Goal: Complete application form: Complete application form

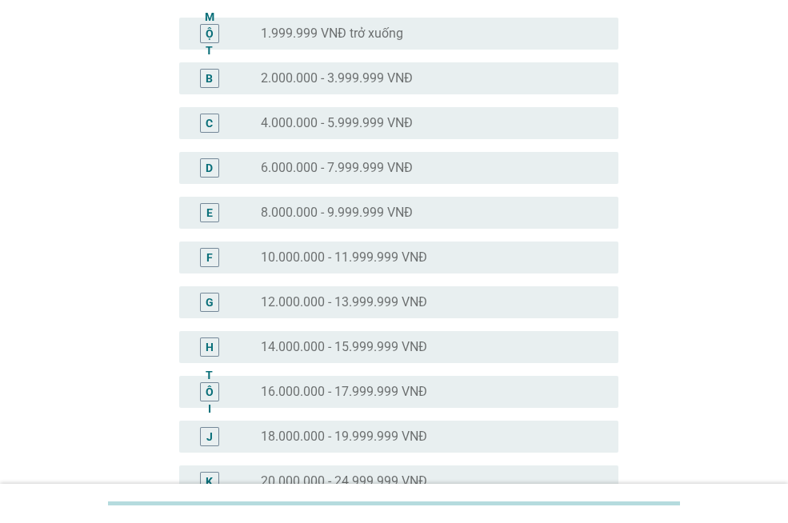
scroll to position [160, 0]
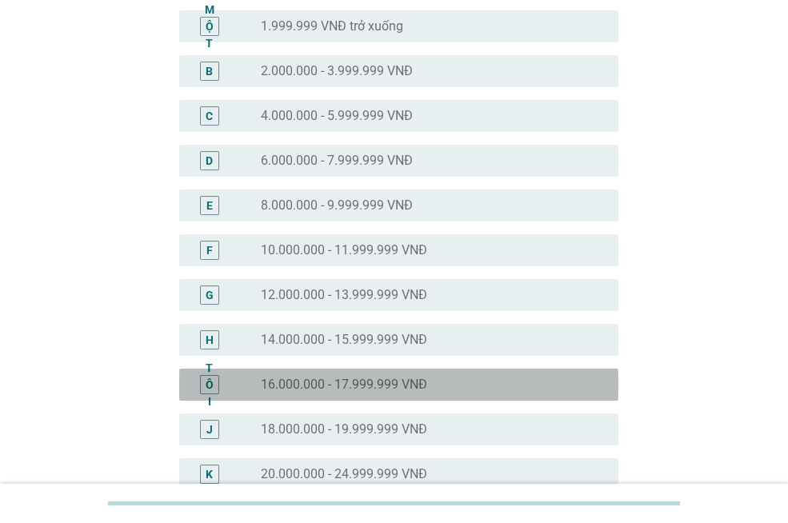
click at [352, 384] on font "16.000.000 - 17.999.999 VNĐ" at bounding box center [344, 384] width 166 height 15
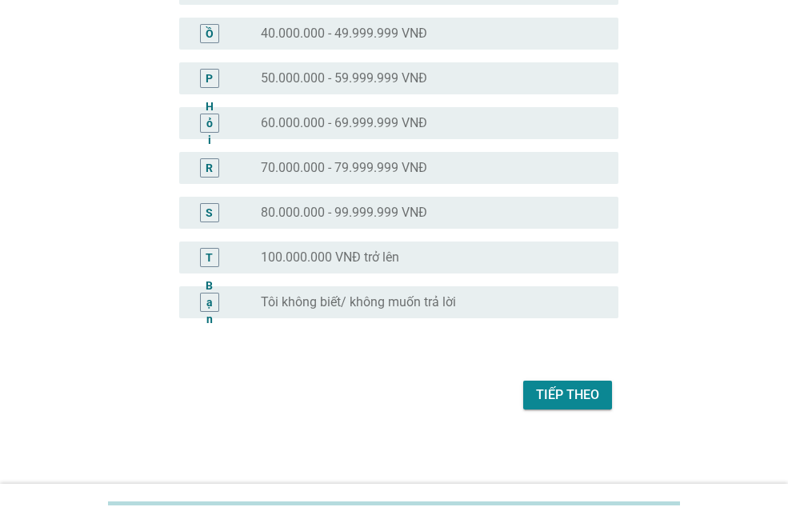
scroll to position [781, 0]
click at [553, 394] on font "Tiếp theo" at bounding box center [567, 393] width 63 height 15
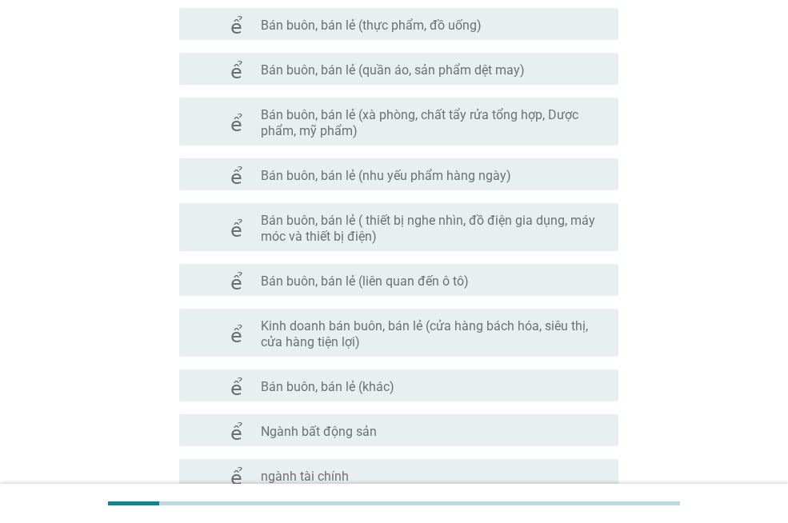
scroll to position [720, 0]
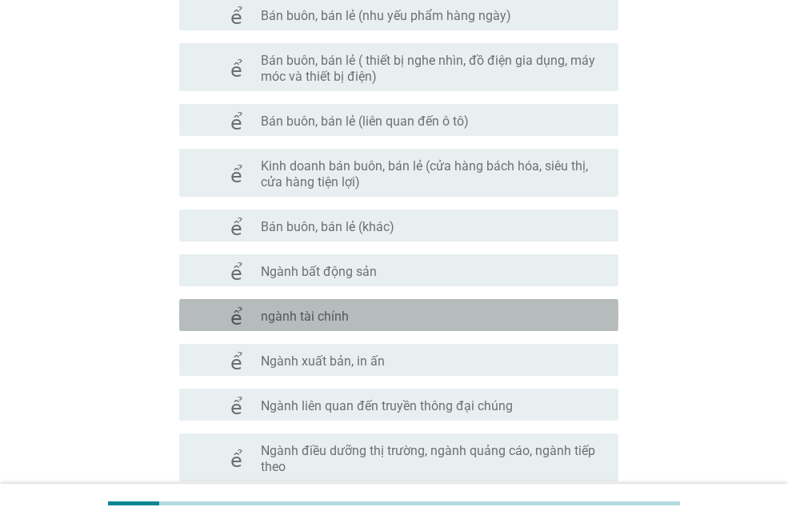
click at [337, 320] on font "ngành tài chính" at bounding box center [305, 316] width 88 height 15
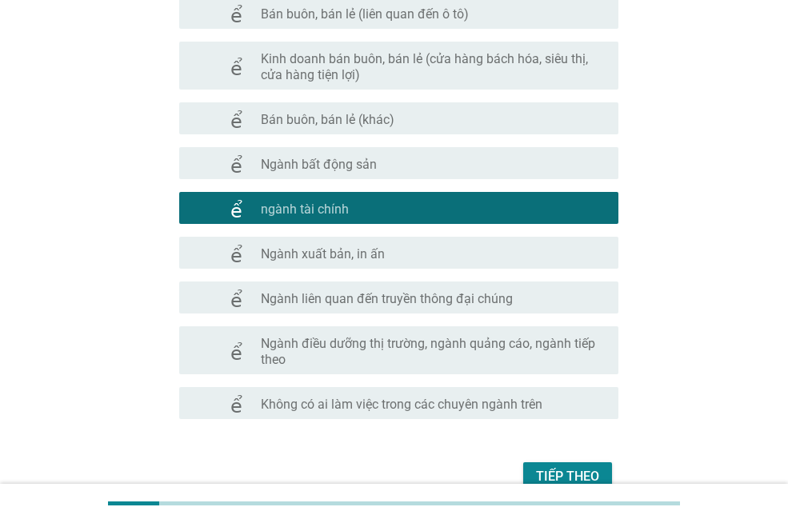
scroll to position [910, 0]
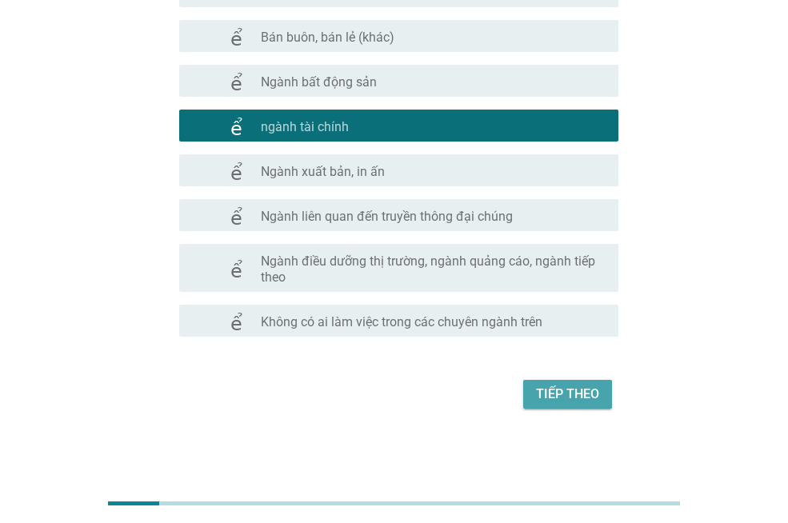
click at [566, 390] on font "Tiếp theo" at bounding box center [567, 393] width 63 height 15
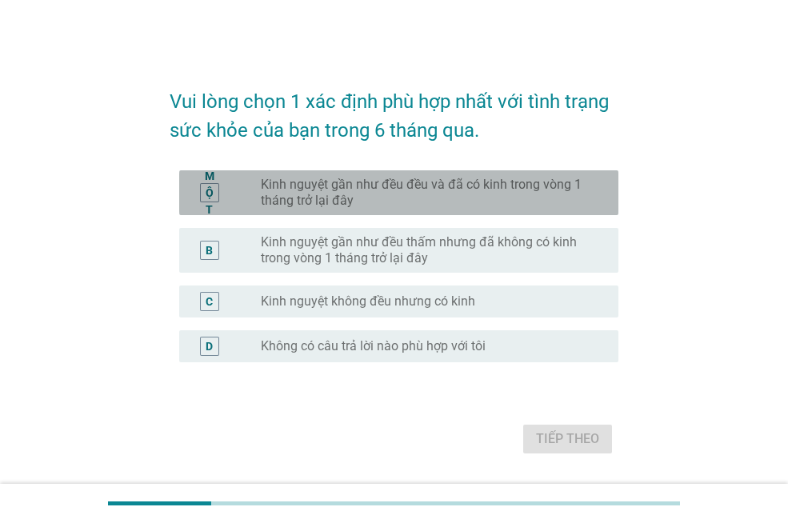
click at [474, 195] on font "Kinh nguyệt gần như đều đều và đã có kinh trong vòng 1 tháng trở lại đây" at bounding box center [427, 193] width 332 height 32
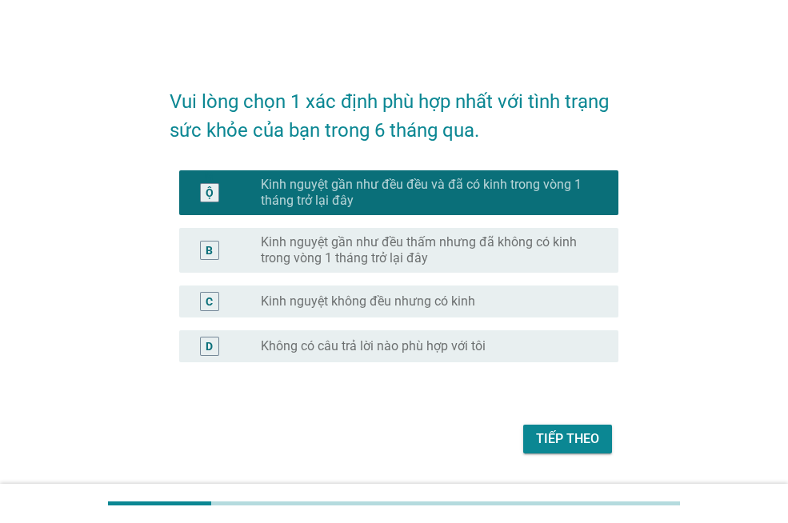
click at [570, 431] on font "Tiếp theo" at bounding box center [567, 438] width 63 height 15
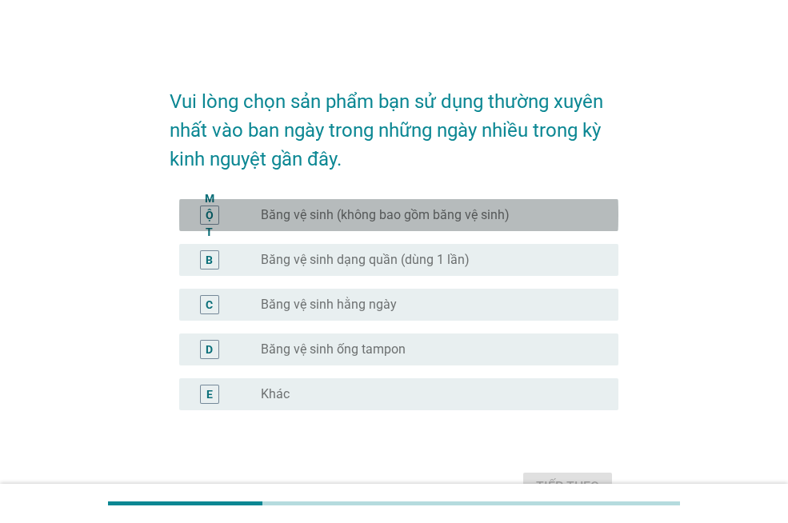
click at [386, 221] on font "Băng vệ sinh (không bao gồm băng vệ sinh)" at bounding box center [385, 214] width 249 height 15
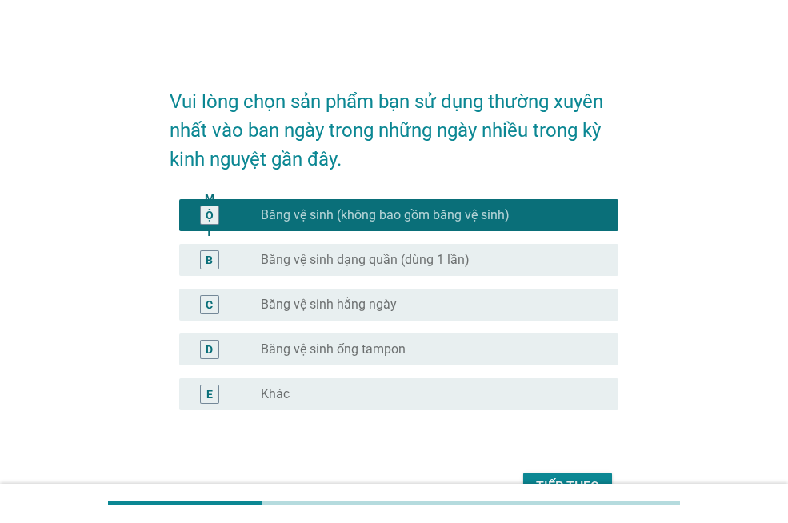
click at [590, 479] on font "Tiếp theo" at bounding box center [567, 486] width 63 height 15
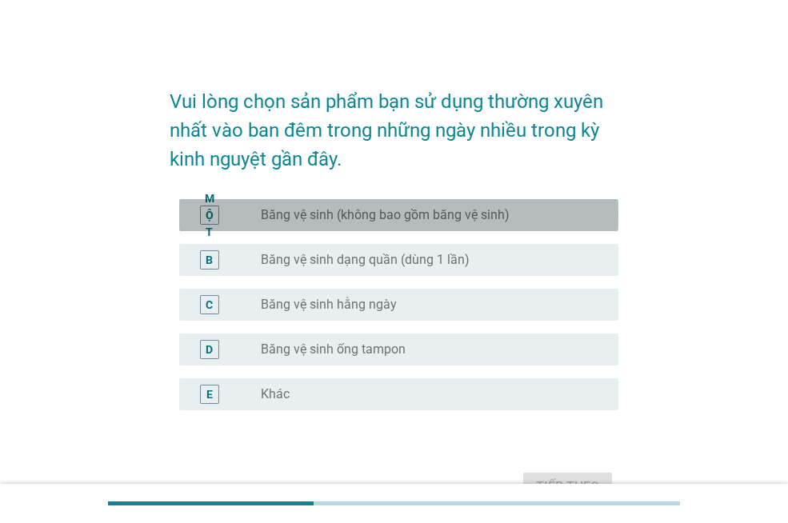
click at [278, 219] on font "Băng vệ sinh (không bao gồm băng vệ sinh)" at bounding box center [385, 214] width 249 height 15
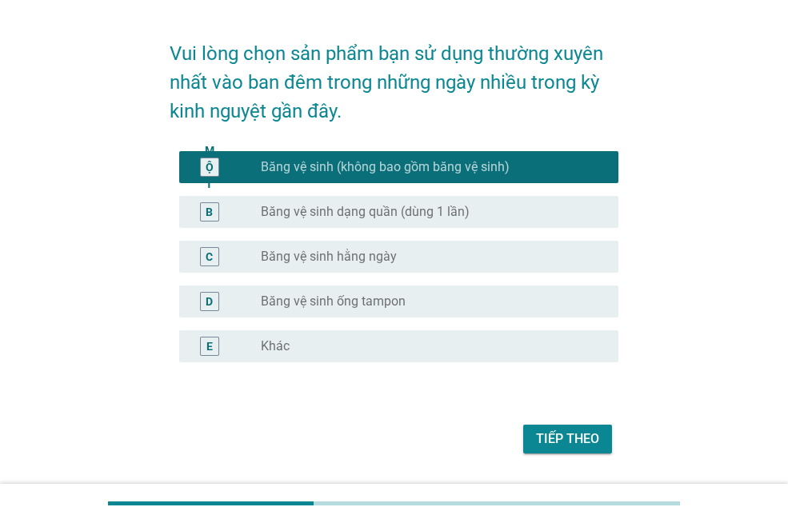
scroll to position [93, 0]
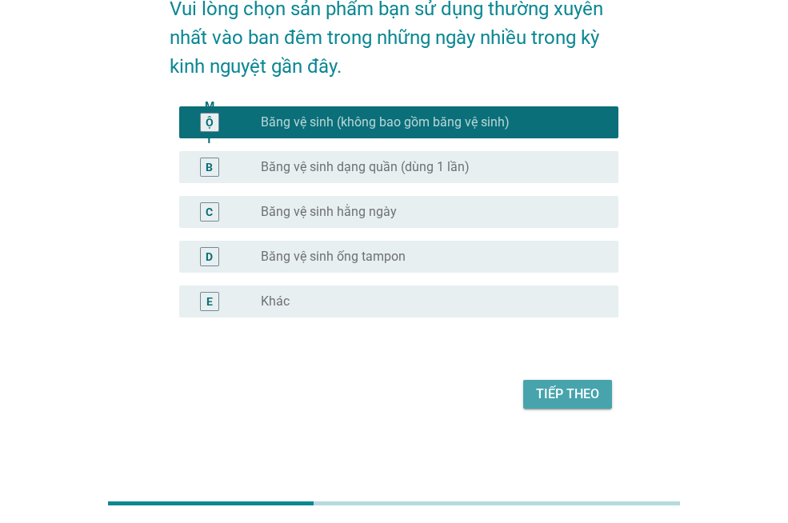
click at [558, 394] on font "Tiếp theo" at bounding box center [567, 393] width 63 height 15
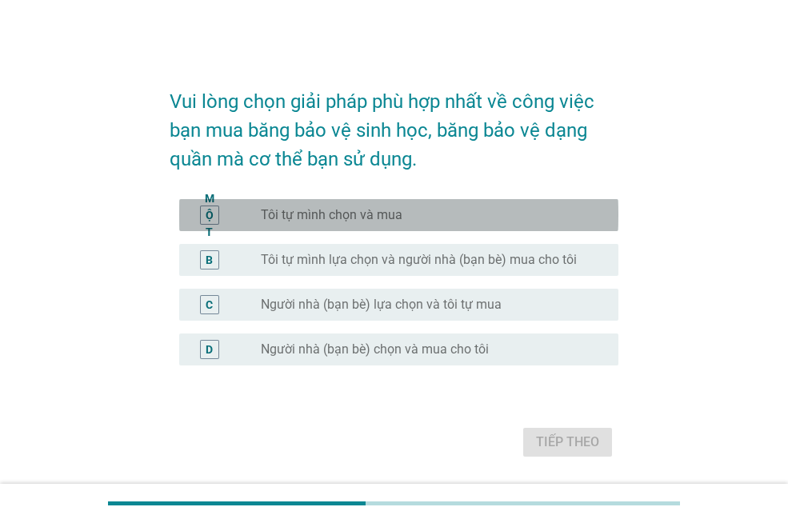
click at [390, 218] on font "Tôi tự mình chọn và mua" at bounding box center [332, 214] width 142 height 15
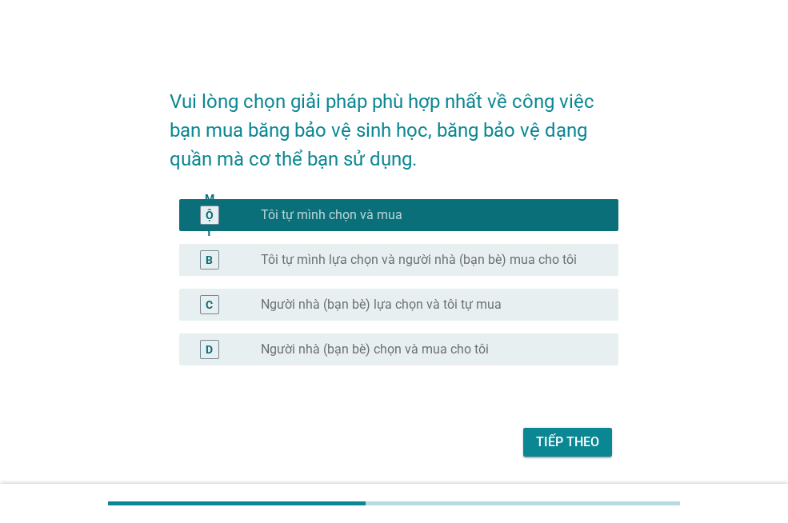
click at [566, 441] on font "Tiếp theo" at bounding box center [567, 441] width 63 height 15
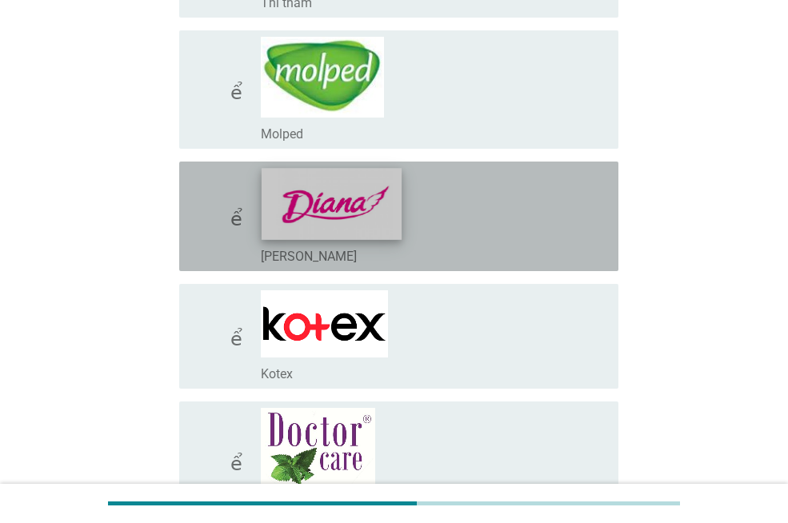
click at [303, 239] on img at bounding box center [332, 203] width 140 height 71
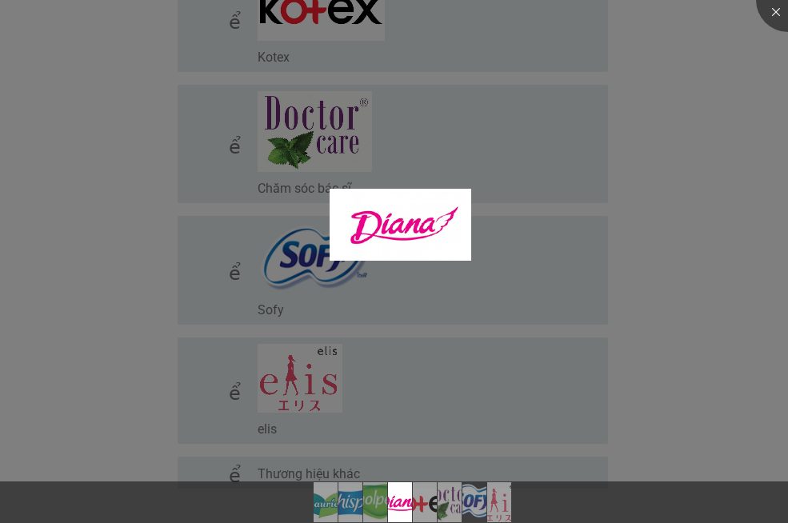
scroll to position [720, 0]
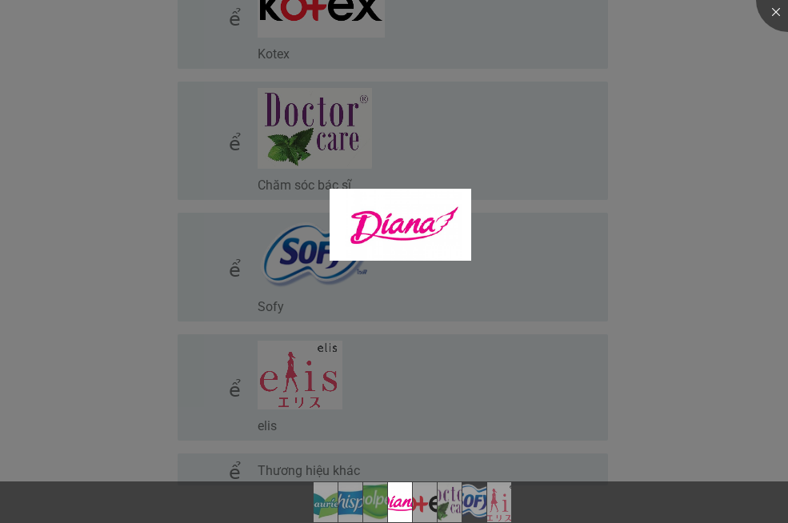
click at [464, 138] on div at bounding box center [394, 261] width 788 height 523
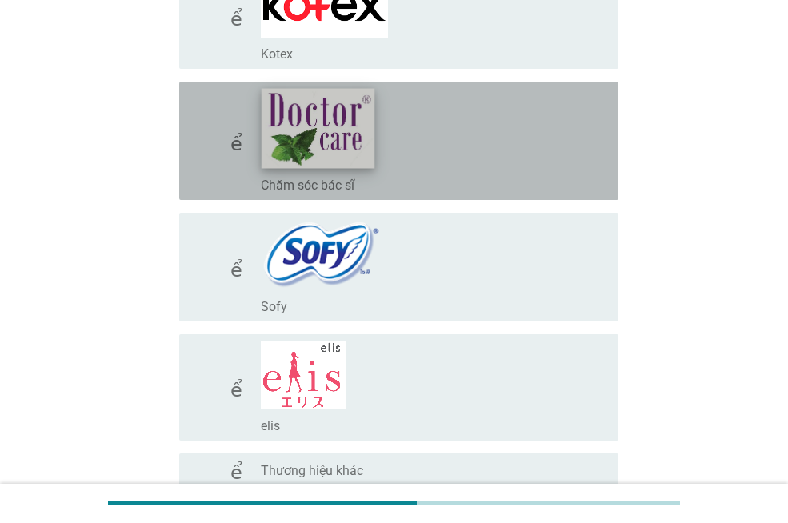
click at [295, 118] on img at bounding box center [319, 128] width 114 height 80
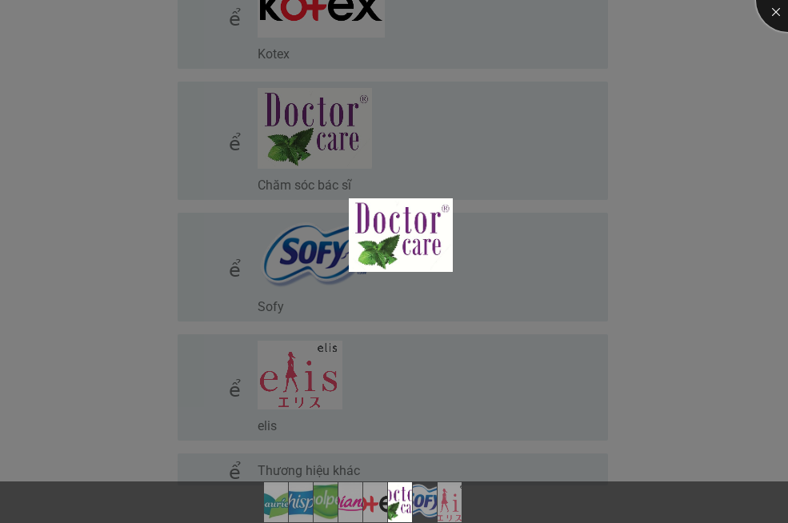
click at [770, 15] on div at bounding box center [788, 0] width 64 height 64
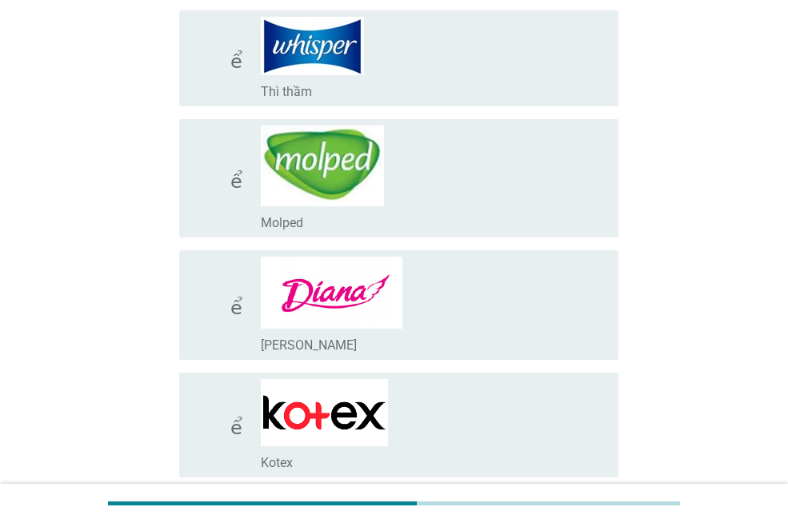
scroll to position [400, 0]
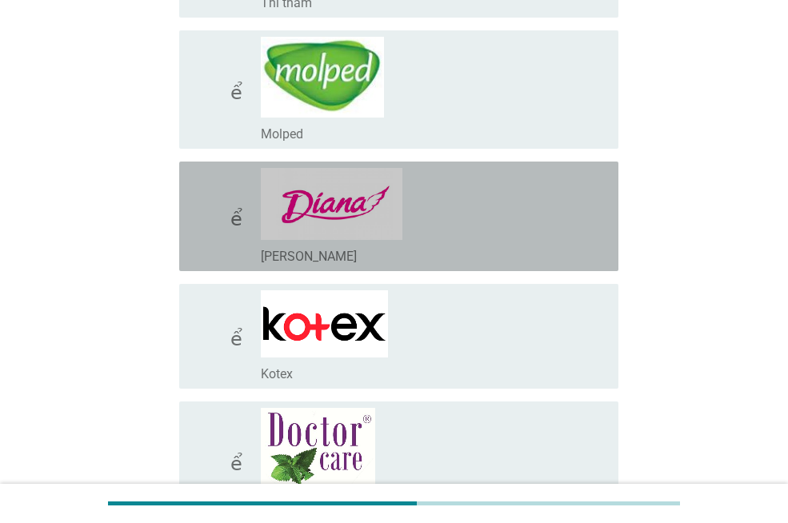
click at [214, 238] on icon "kiểm tra" at bounding box center [258, 216] width 132 height 97
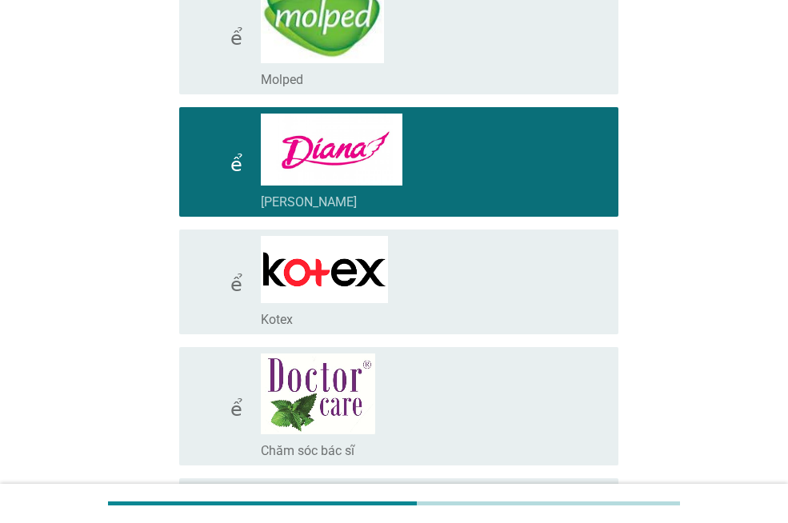
scroll to position [560, 0]
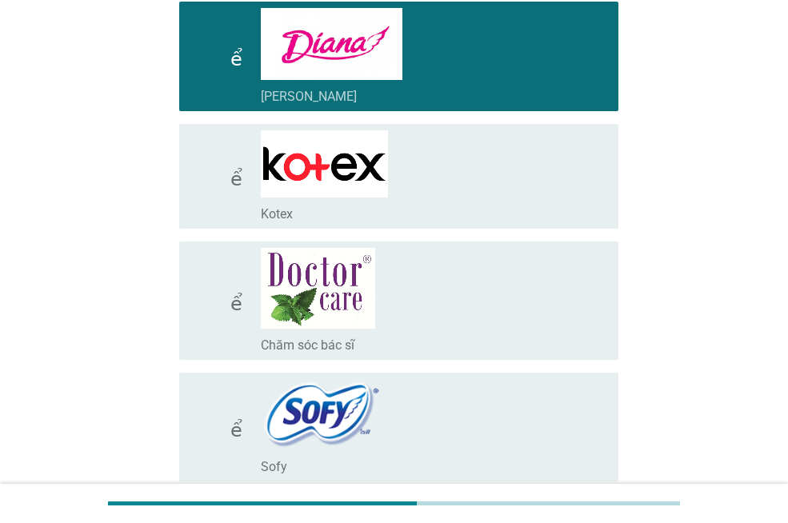
click at [210, 206] on icon "kiểm tra" at bounding box center [258, 176] width 132 height 92
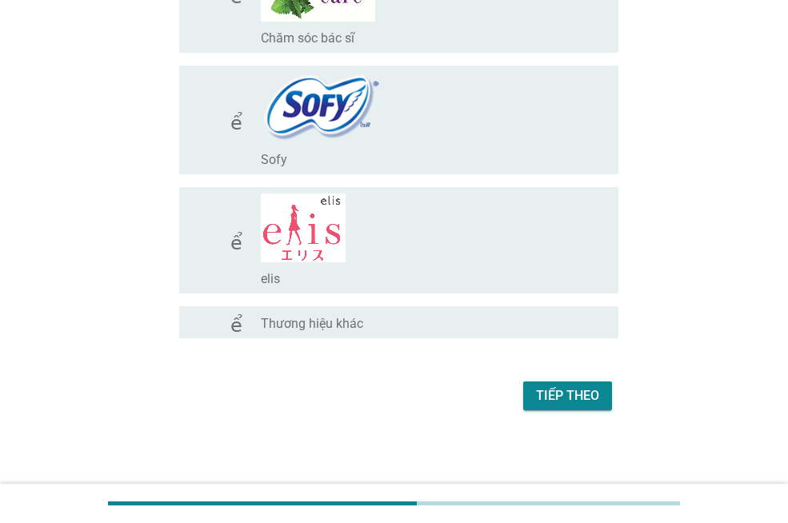
scroll to position [869, 0]
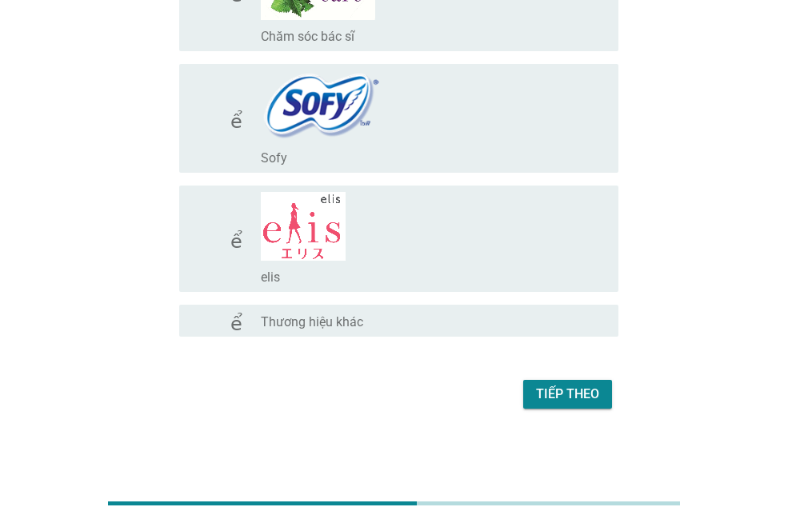
click at [556, 390] on font "Tiếp theo" at bounding box center [567, 393] width 63 height 15
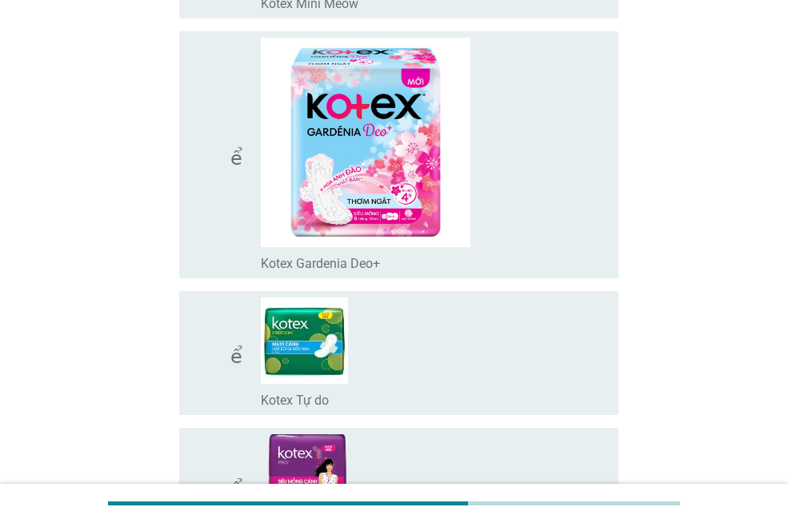
scroll to position [4000, 0]
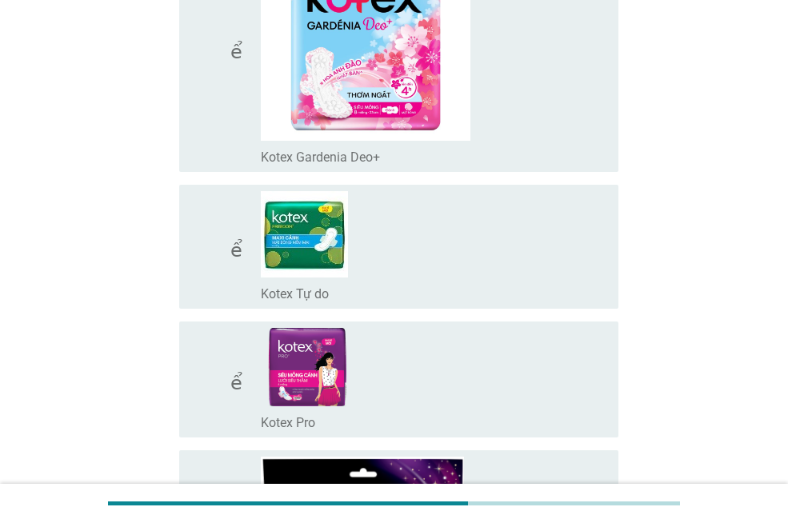
click at [210, 266] on icon "kiểm tra" at bounding box center [258, 246] width 132 height 111
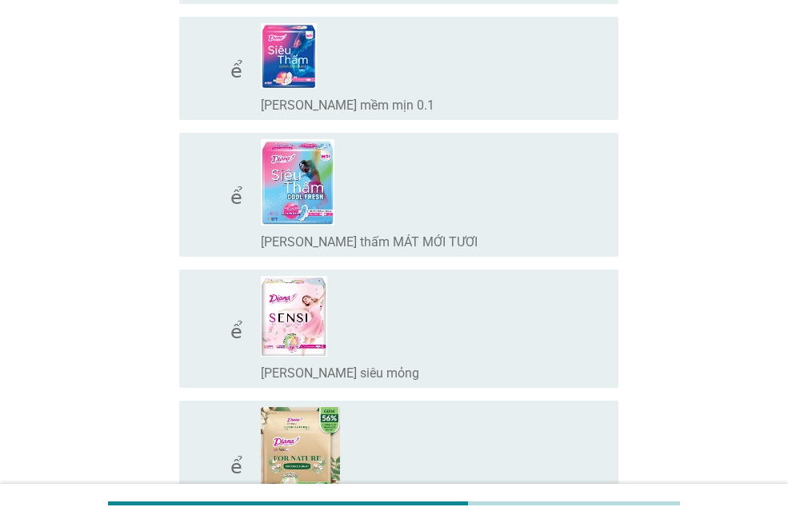
scroll to position [160, 0]
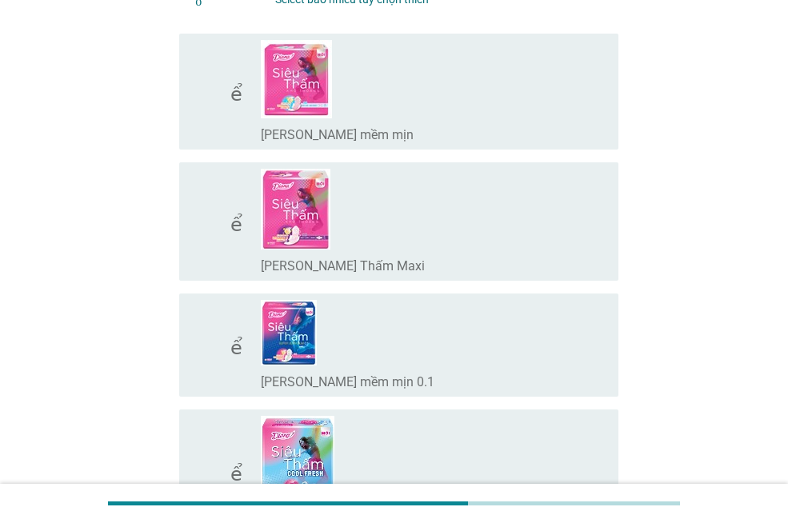
click at [204, 111] on icon "kiểm tra" at bounding box center [258, 91] width 132 height 103
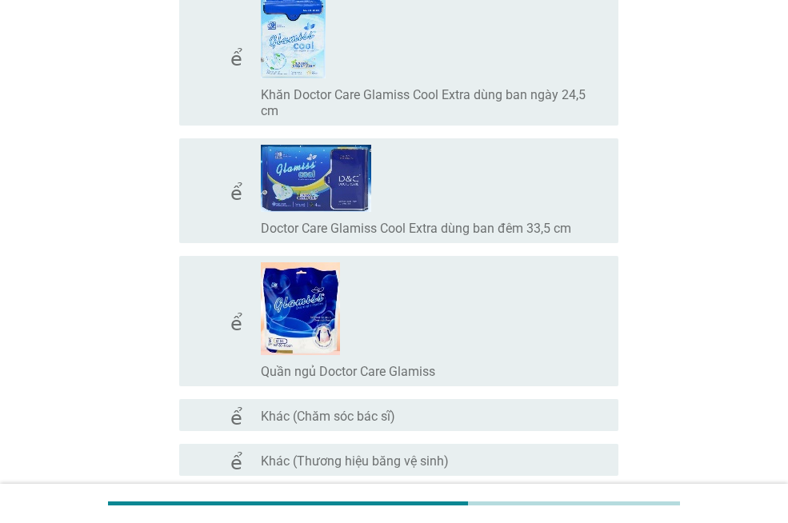
scroll to position [12904, 0]
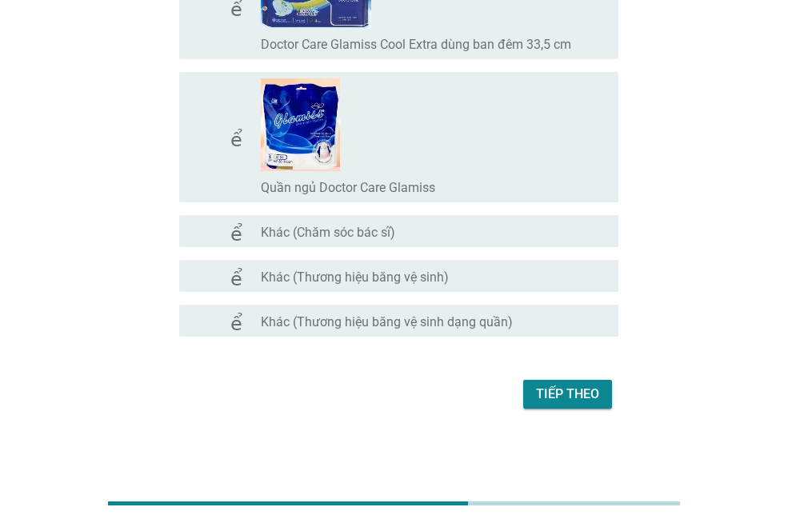
click at [551, 402] on font "Tiếp theo" at bounding box center [567, 394] width 63 height 19
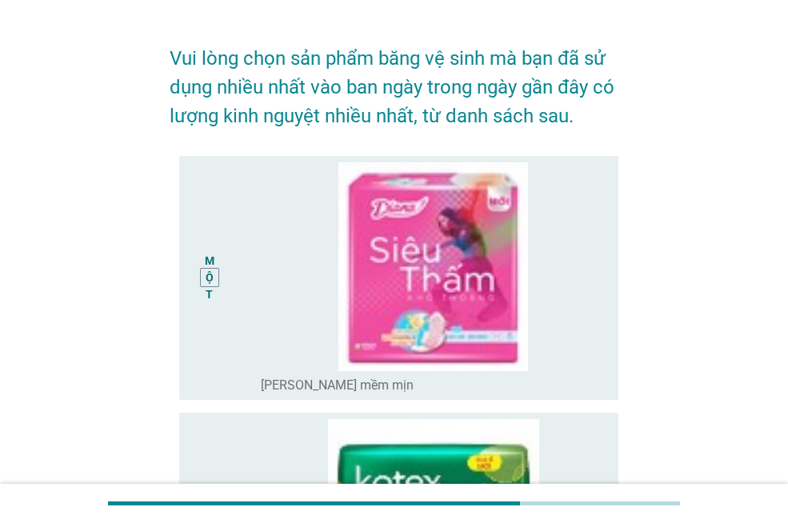
scroll to position [80, 0]
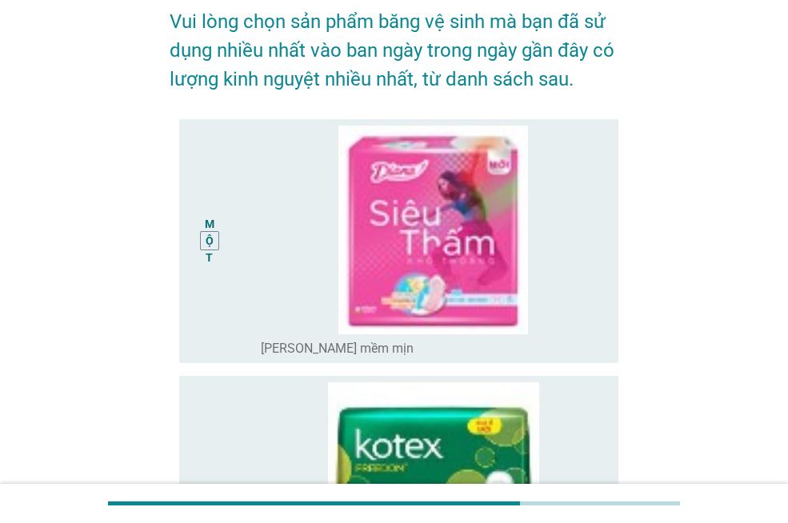
click at [222, 298] on div "MỘT" at bounding box center [209, 242] width 34 height 232
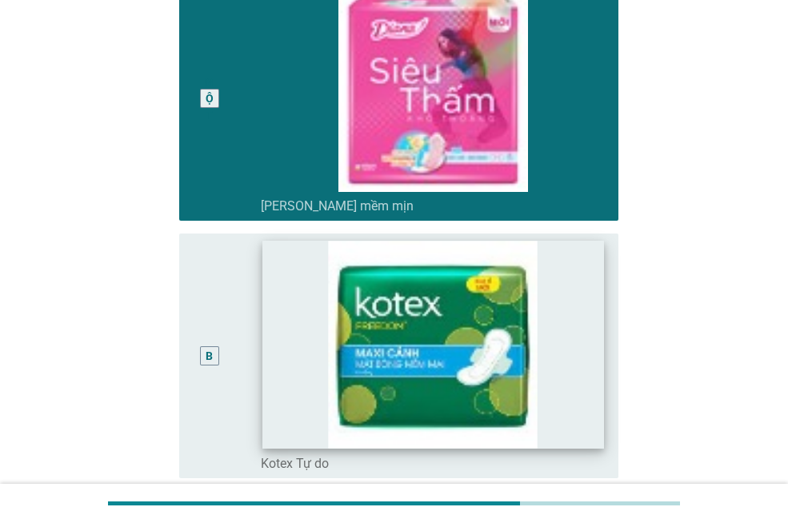
scroll to position [383, 0]
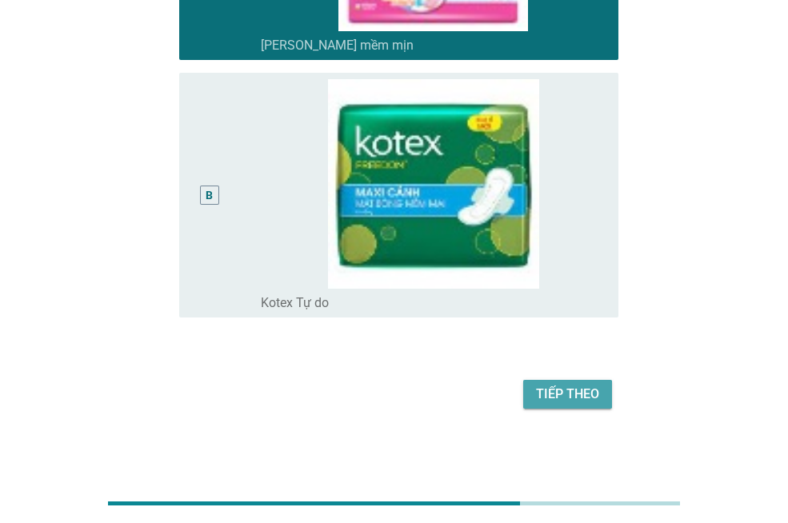
click at [551, 391] on font "Tiếp theo" at bounding box center [567, 393] width 63 height 15
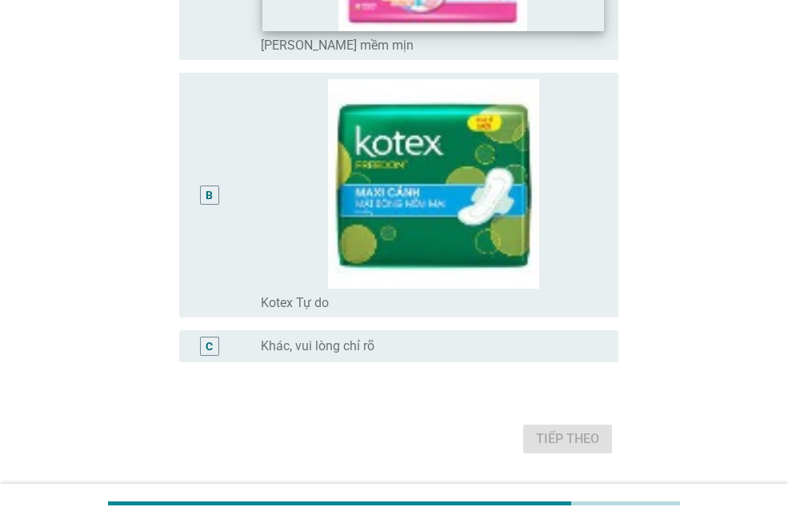
scroll to position [0, 0]
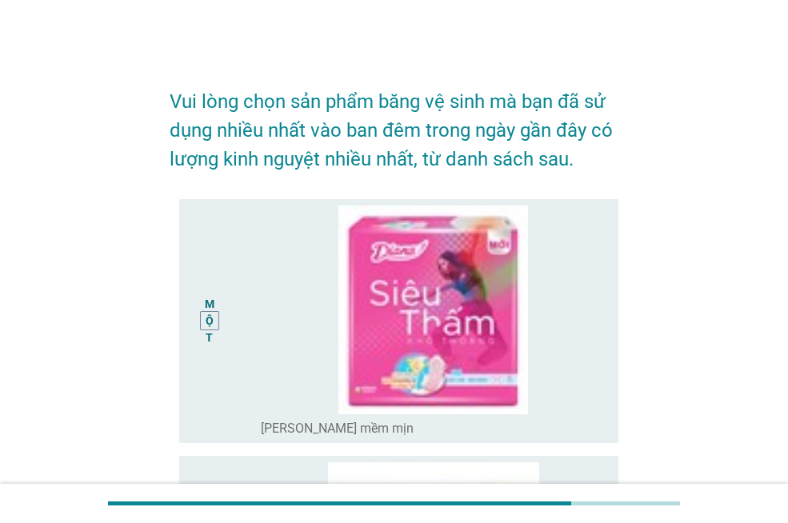
click at [214, 406] on div "MỘT" at bounding box center [209, 322] width 34 height 232
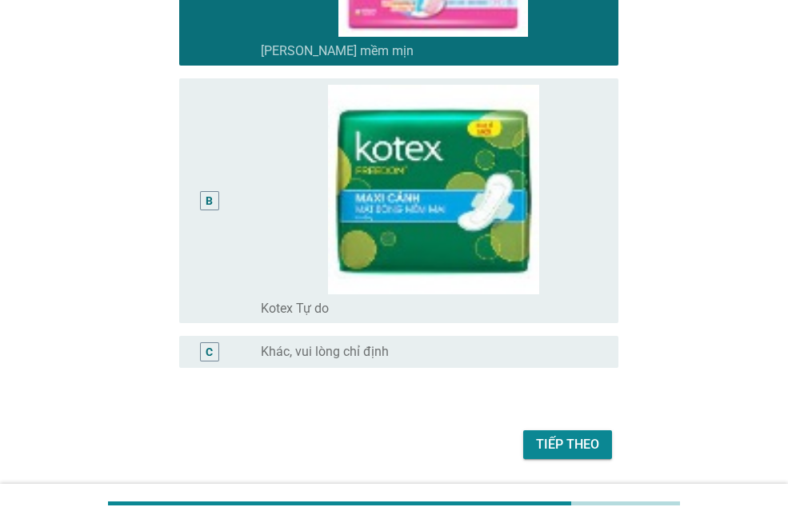
scroll to position [428, 0]
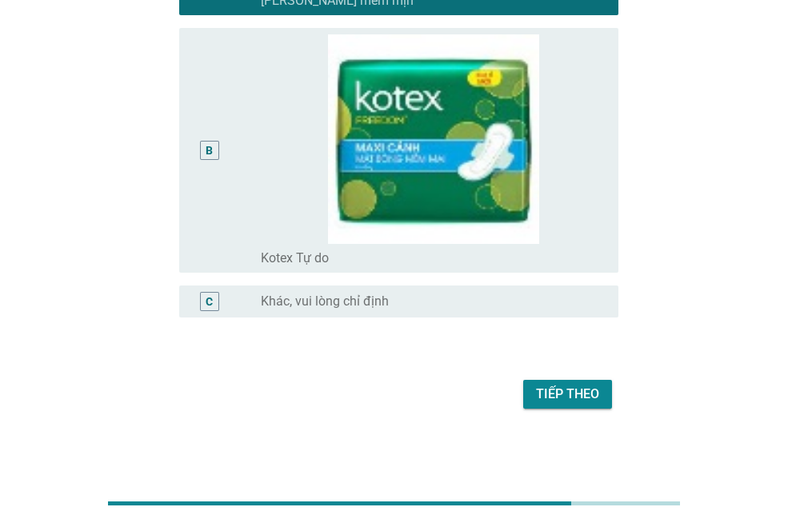
click at [550, 395] on font "Tiếp theo" at bounding box center [567, 393] width 63 height 15
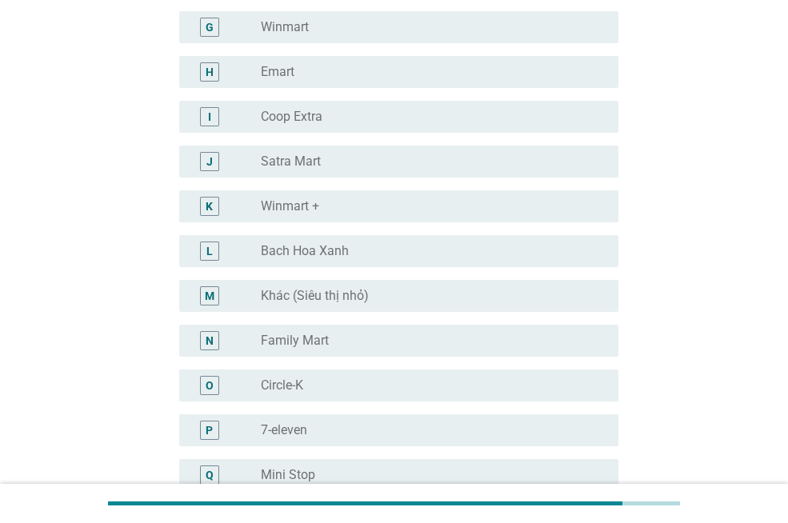
scroll to position [0, 0]
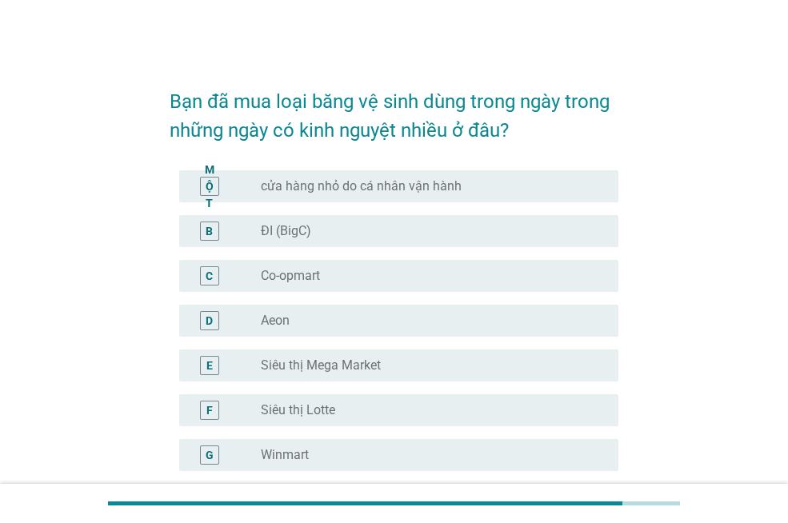
click at [292, 325] on div "nút radio chưa được chọn Aeon" at bounding box center [427, 321] width 332 height 16
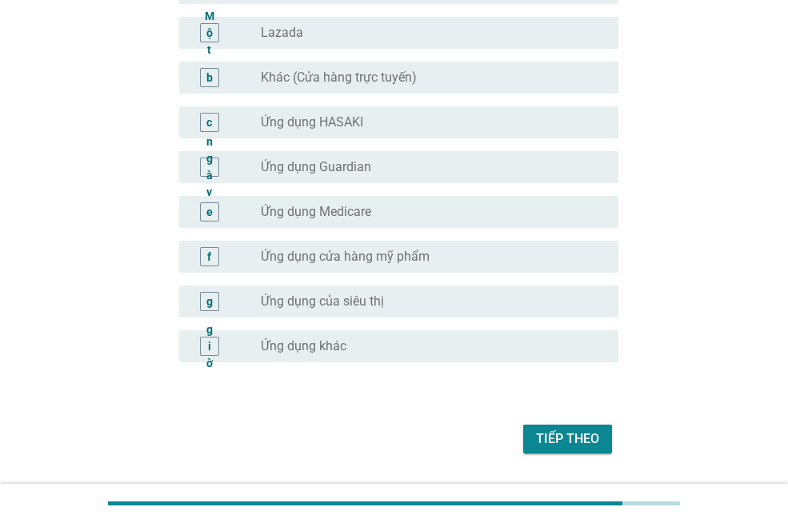
scroll to position [1632, 0]
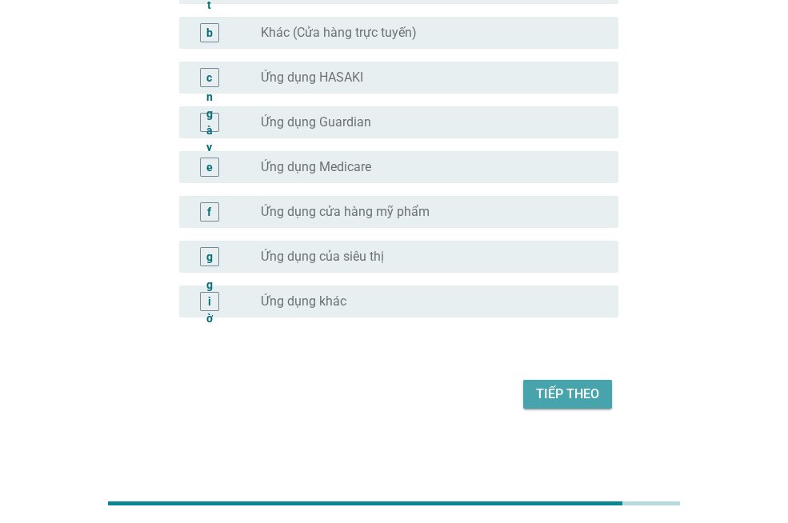
click at [569, 396] on font "Tiếp theo" at bounding box center [567, 393] width 63 height 15
